Goal: Information Seeking & Learning: Learn about a topic

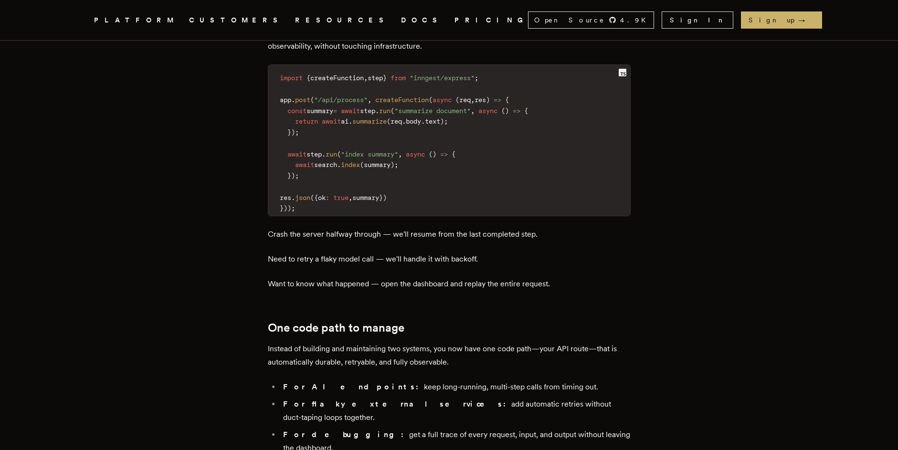
scroll to position [1376, 0]
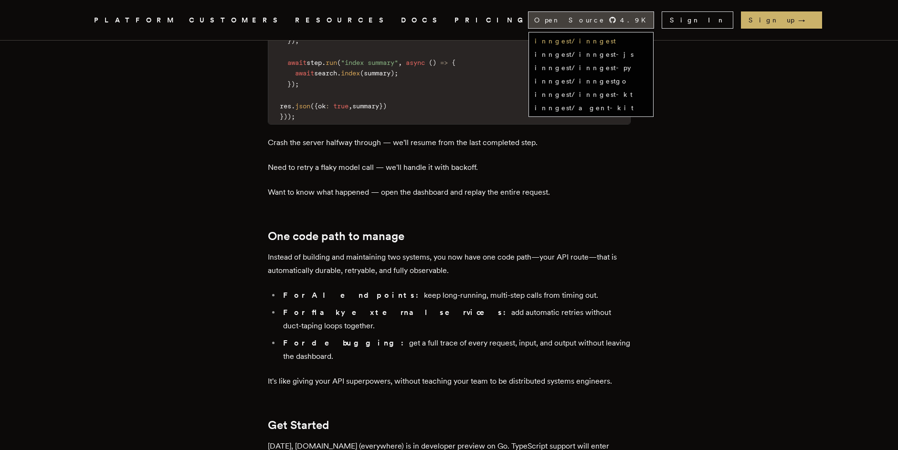
click at [616, 43] on link "inngest/inngest" at bounding box center [575, 41] width 81 height 8
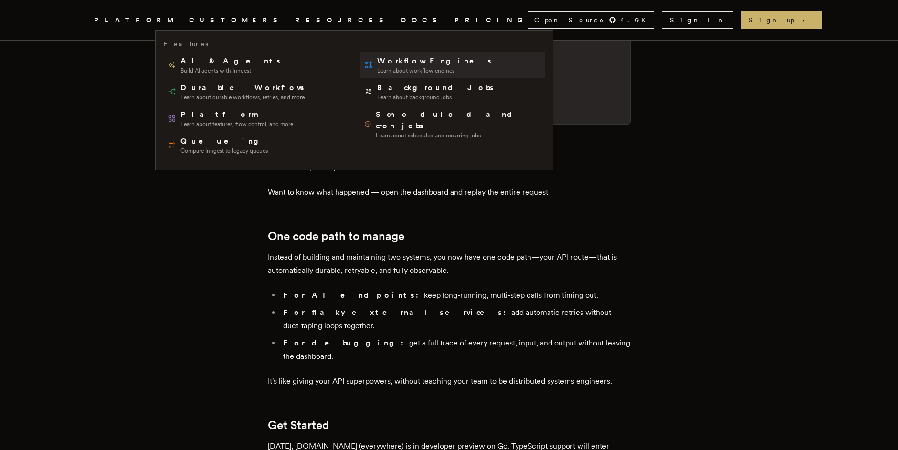
click at [377, 68] on span "Learn about workflow engines" at bounding box center [435, 71] width 116 height 8
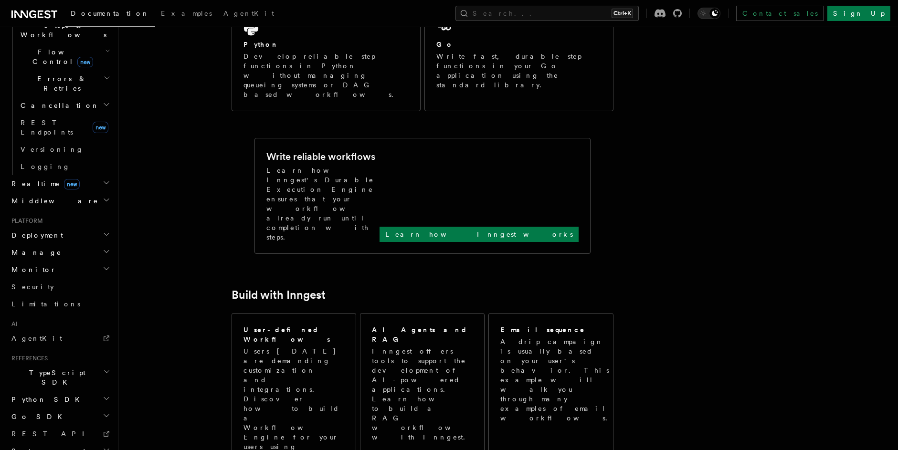
scroll to position [602, 0]
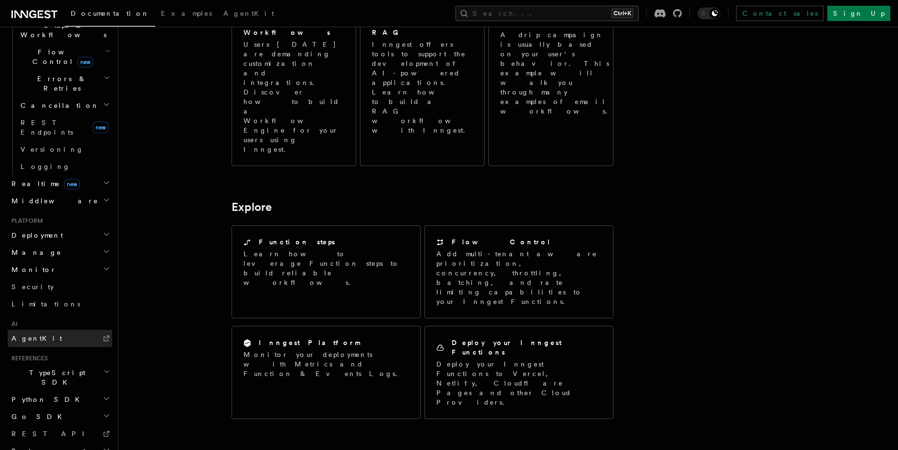
click at [43, 330] on link "AgentKit" at bounding box center [60, 338] width 105 height 17
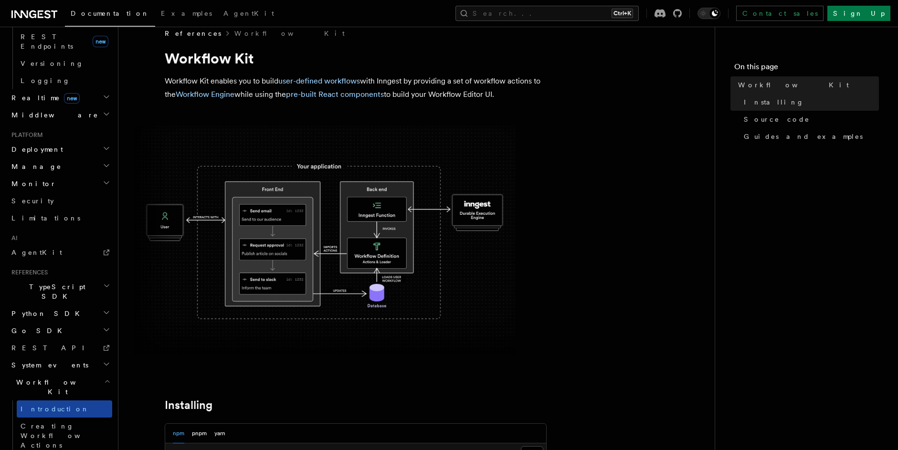
scroll to position [86, 0]
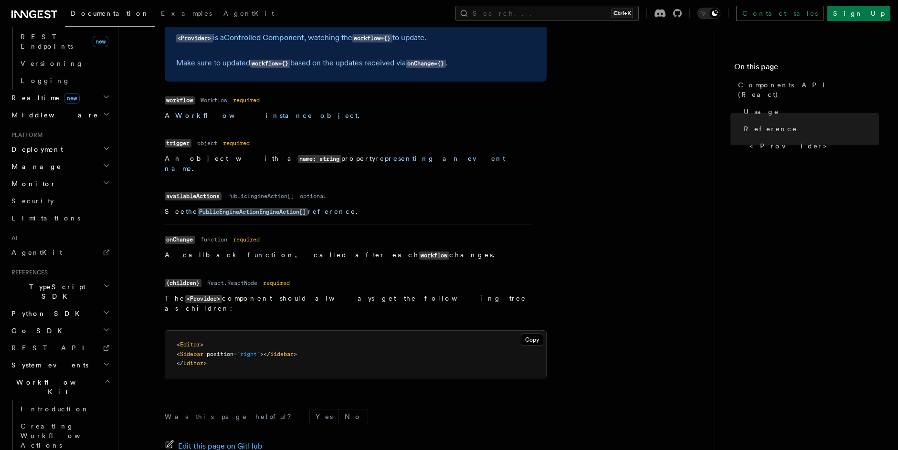
scroll to position [844, 0]
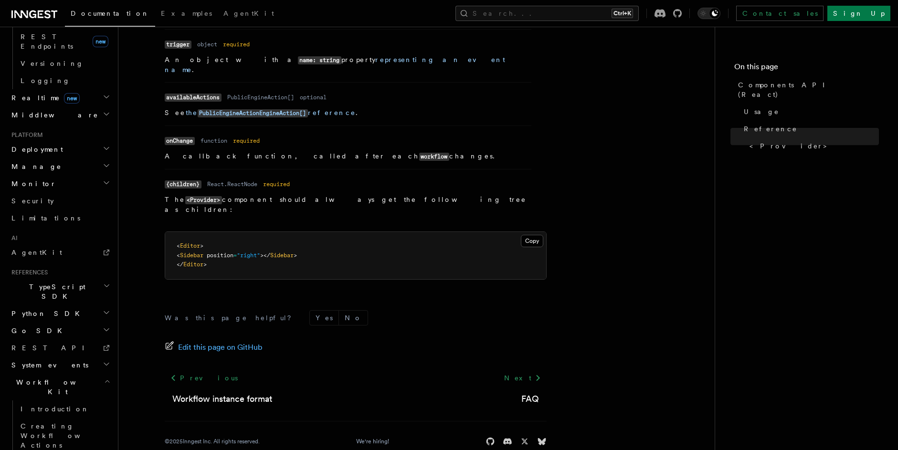
click at [78, 278] on h2 "TypeScript SDK" at bounding box center [60, 291] width 105 height 27
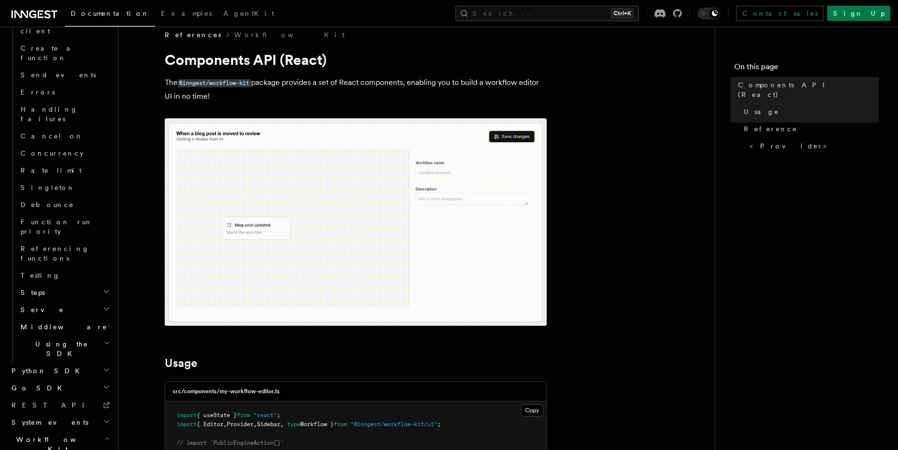
scroll to position [0, 0]
